Goal: Task Accomplishment & Management: Use online tool/utility

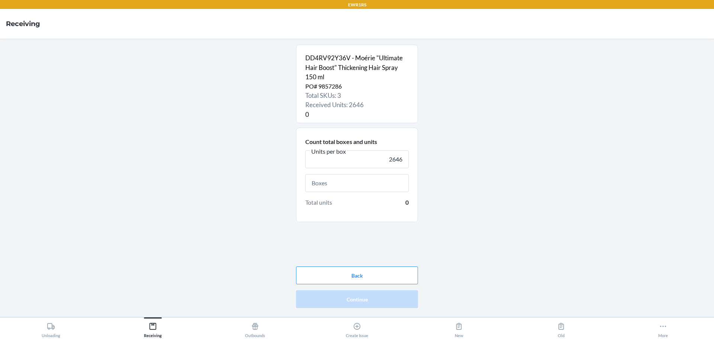
type input "2646"
click at [336, 177] on input "text" at bounding box center [356, 183] width 103 height 18
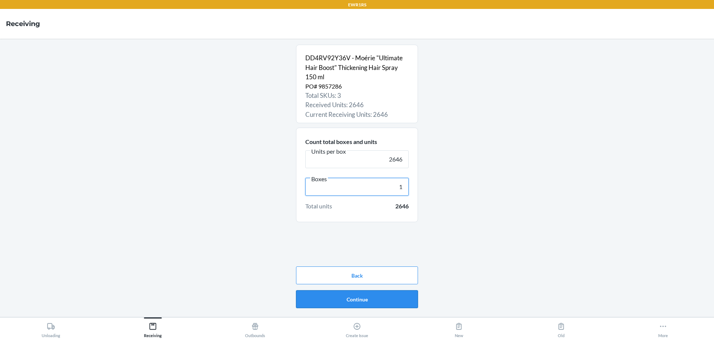
type input "1"
click at [383, 298] on button "Continue" at bounding box center [357, 299] width 122 height 18
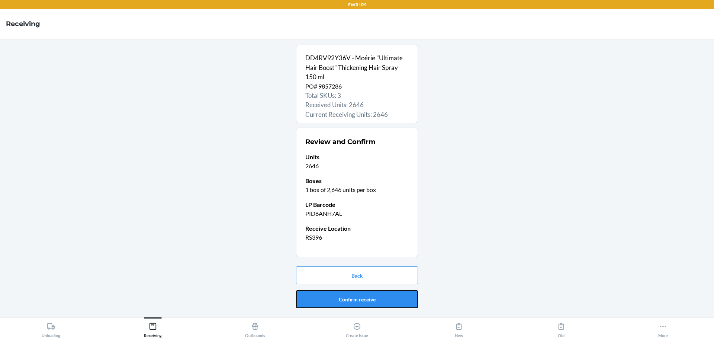
click at [381, 300] on button "Confirm receive" at bounding box center [357, 299] width 122 height 18
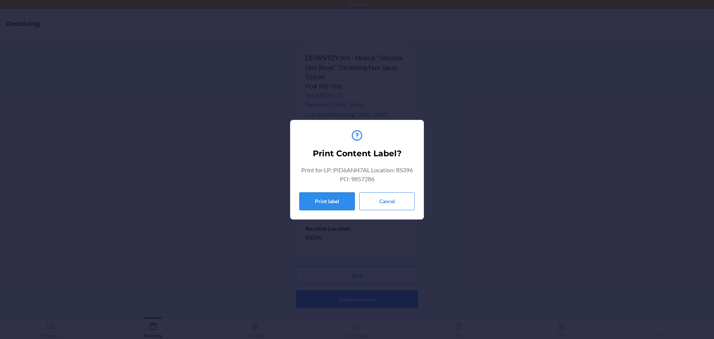
click at [331, 204] on button "Print label" at bounding box center [326, 201] width 55 height 18
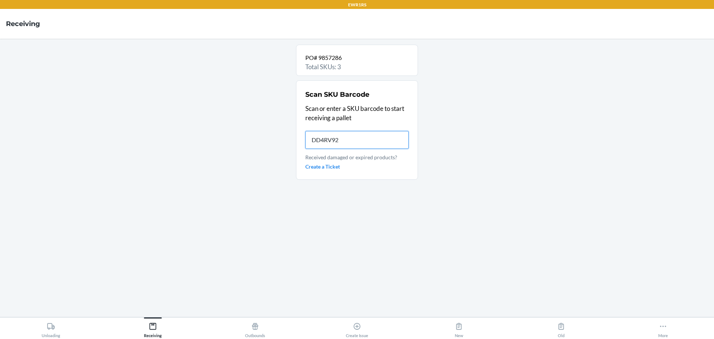
type input "DD4RV92Y"
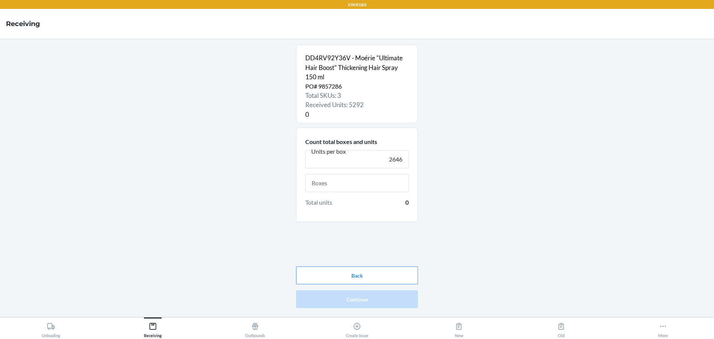
type input "2646"
click at [342, 187] on input "text" at bounding box center [356, 183] width 103 height 18
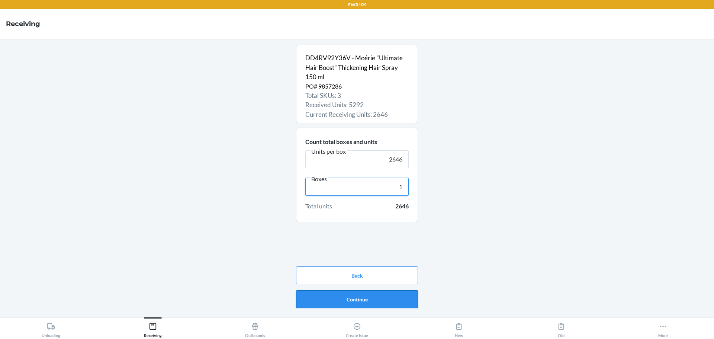
type input "1"
click at [397, 299] on button "Continue" at bounding box center [357, 299] width 122 height 18
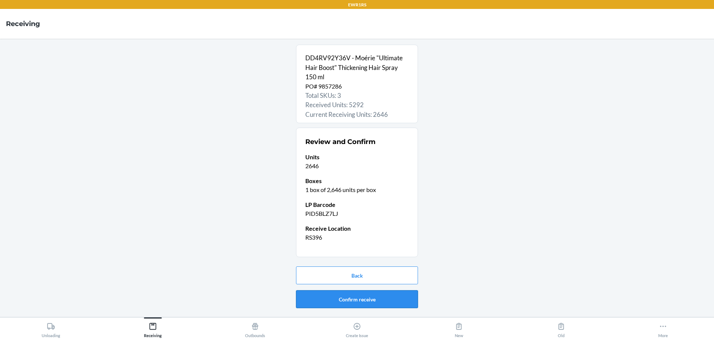
click at [382, 293] on button "Confirm receive" at bounding box center [357, 299] width 122 height 18
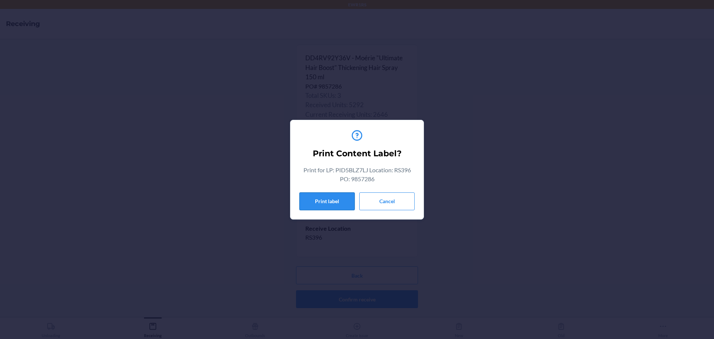
click at [338, 203] on button "Print label" at bounding box center [326, 201] width 55 height 18
